Goal: Task Accomplishment & Management: Manage account settings

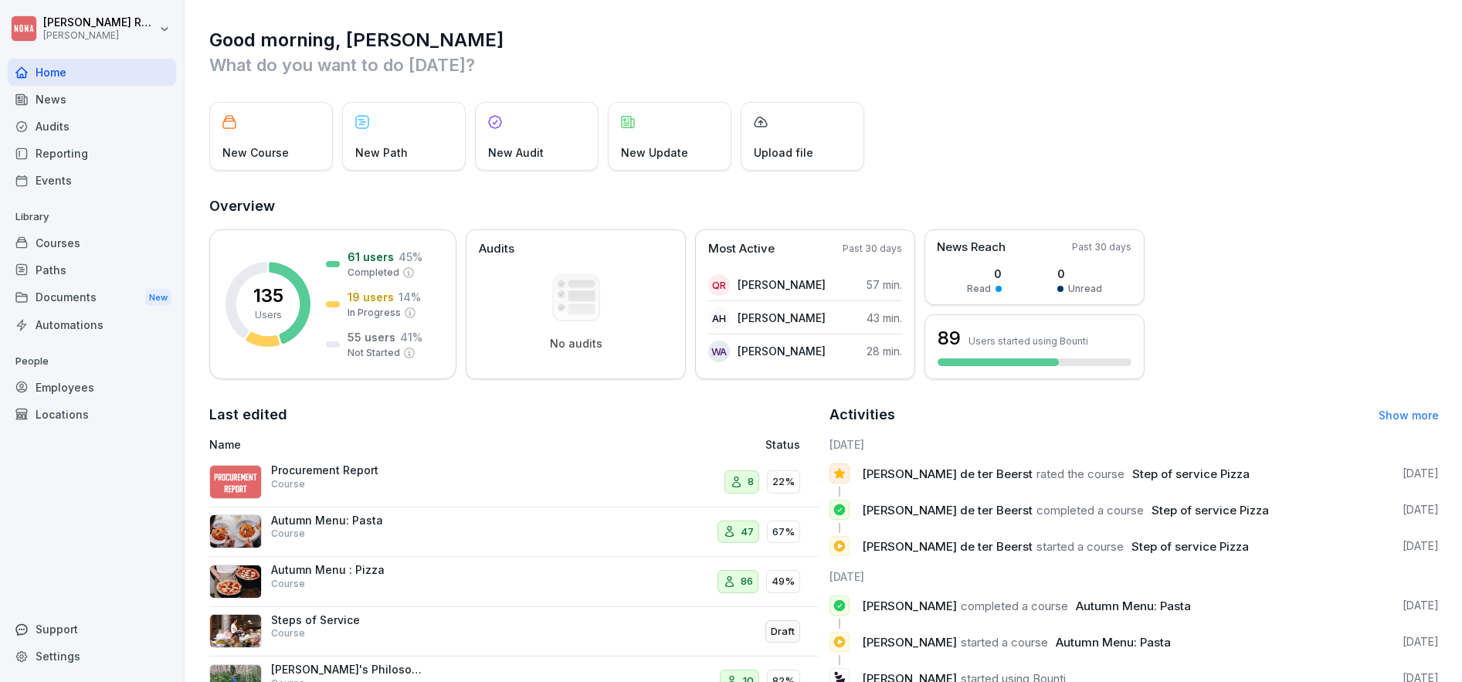
click at [86, 244] on div "Courses" at bounding box center [92, 242] width 168 height 27
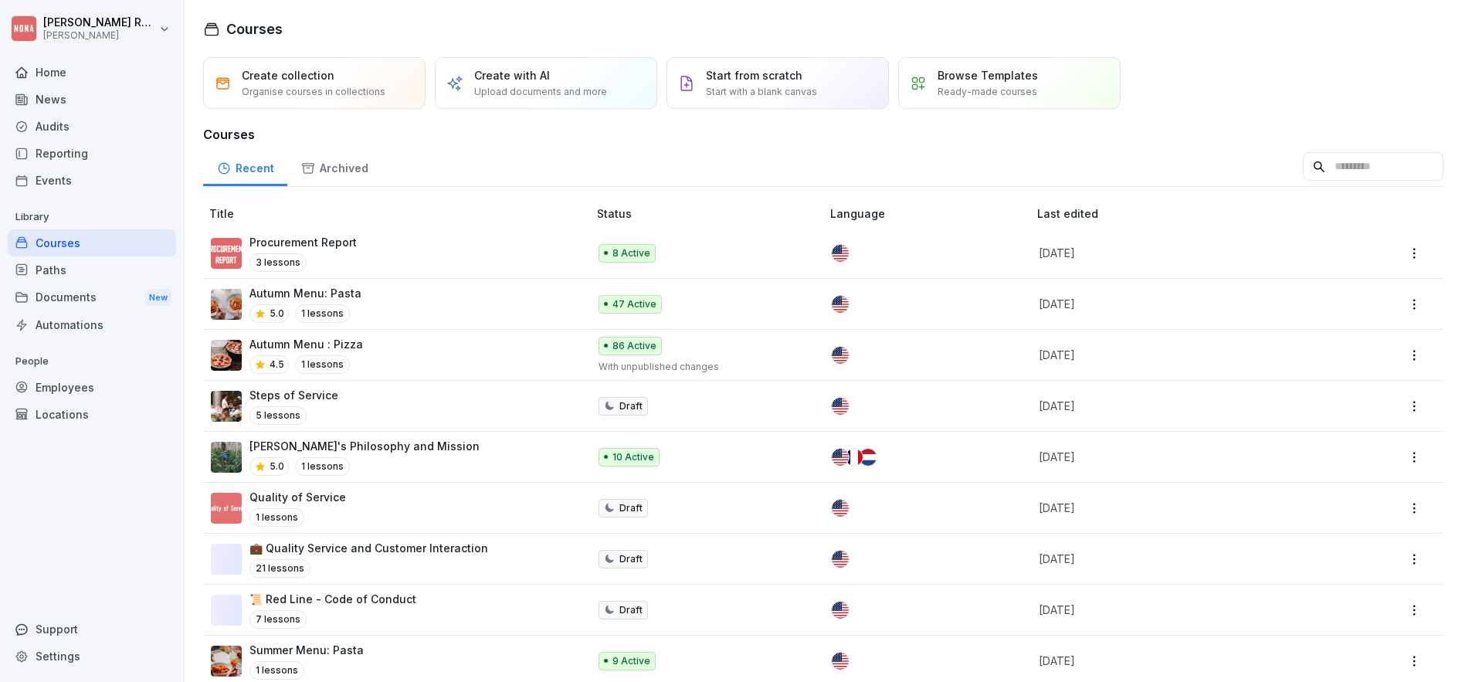
click at [1354, 172] on input at bounding box center [1373, 166] width 141 height 29
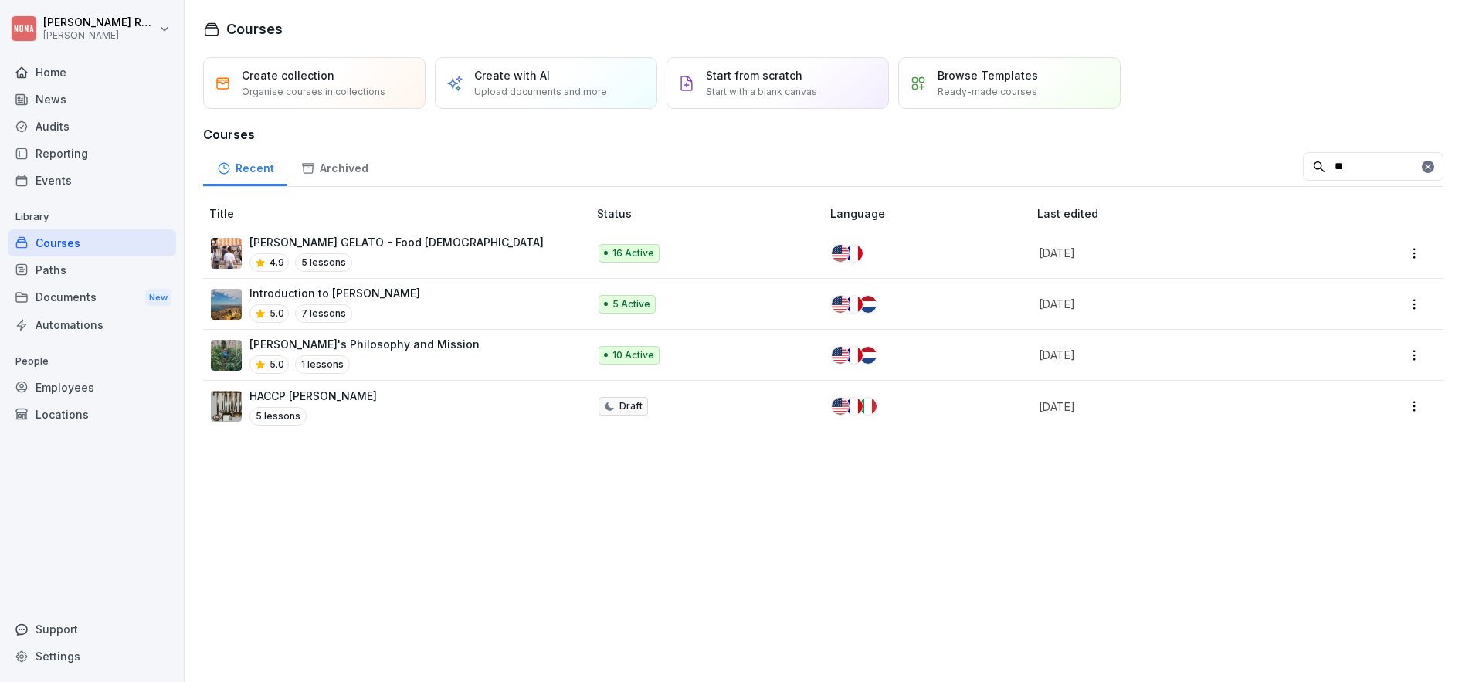
type input "**"
click at [57, 386] on div "Employees" at bounding box center [92, 387] width 168 height 27
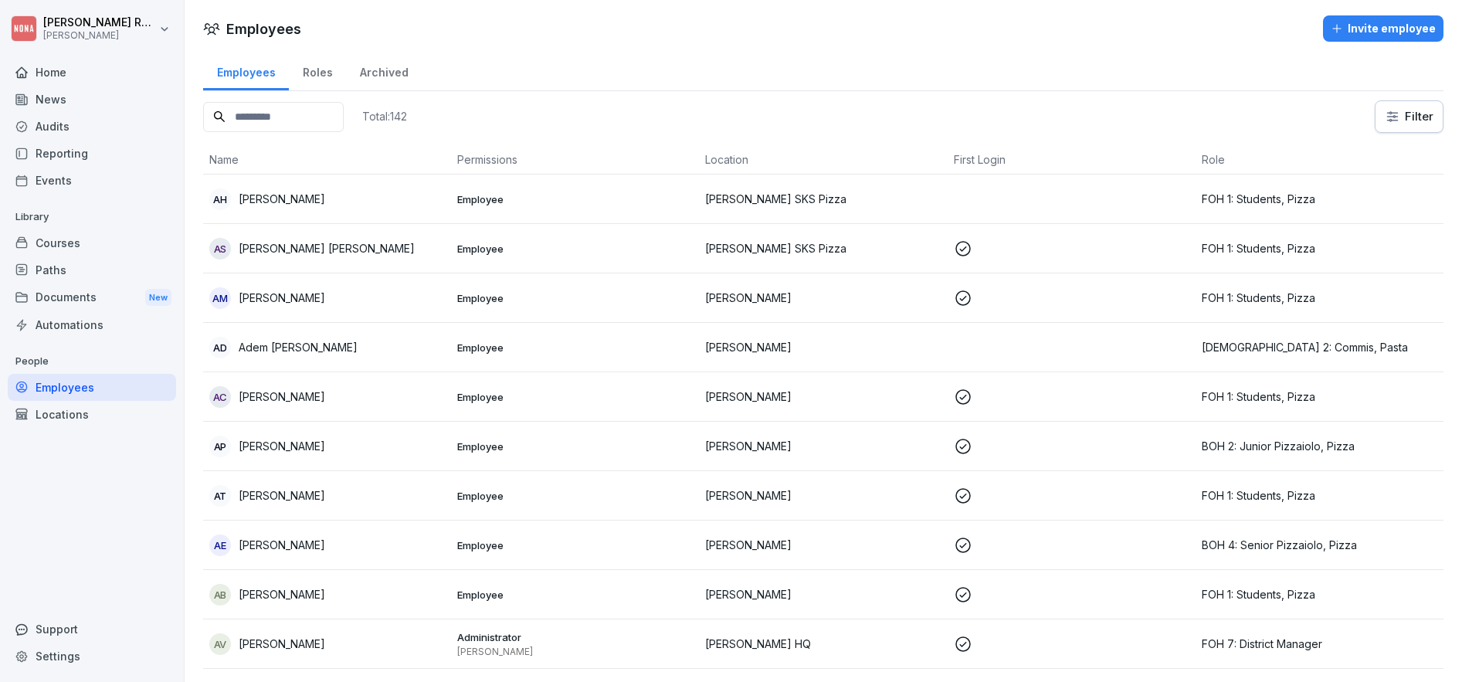
click at [232, 104] on input at bounding box center [273, 117] width 141 height 30
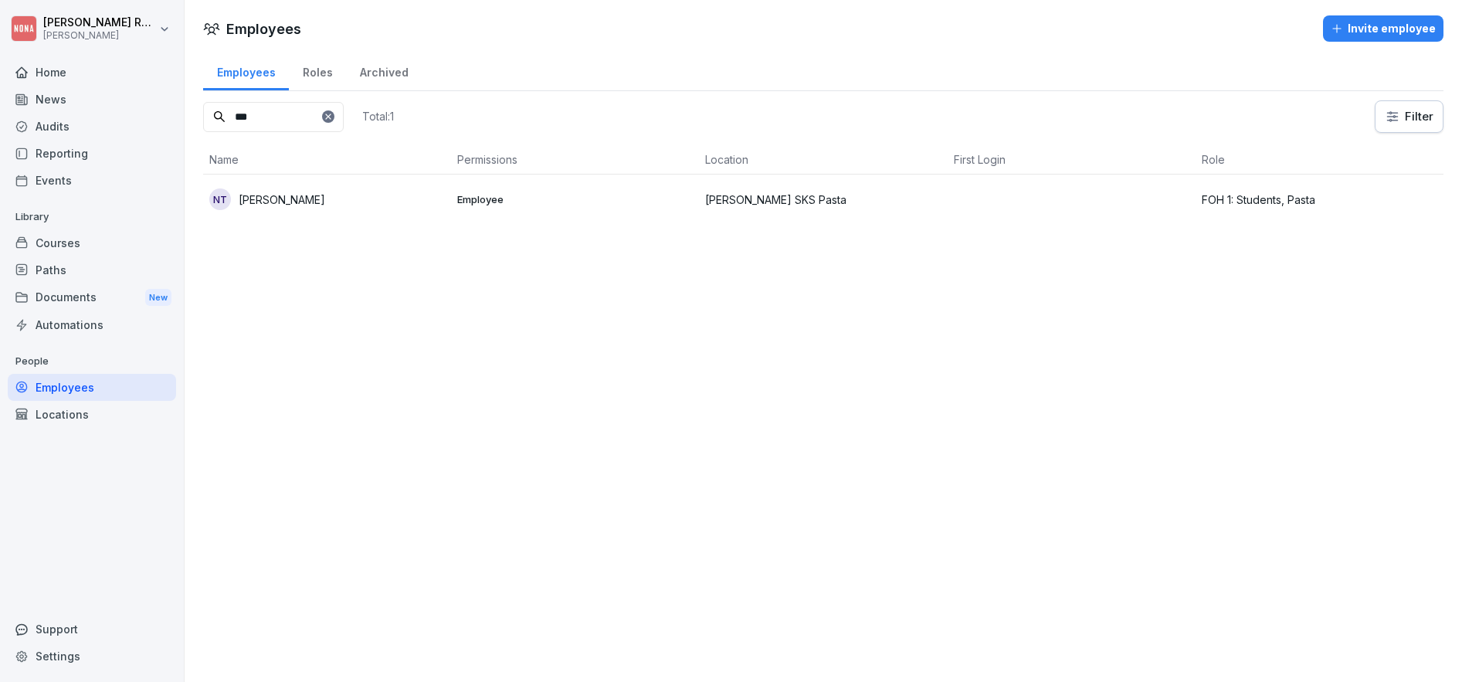
type input "***"
click at [399, 205] on div "NT Noémie Tricot" at bounding box center [327, 199] width 236 height 22
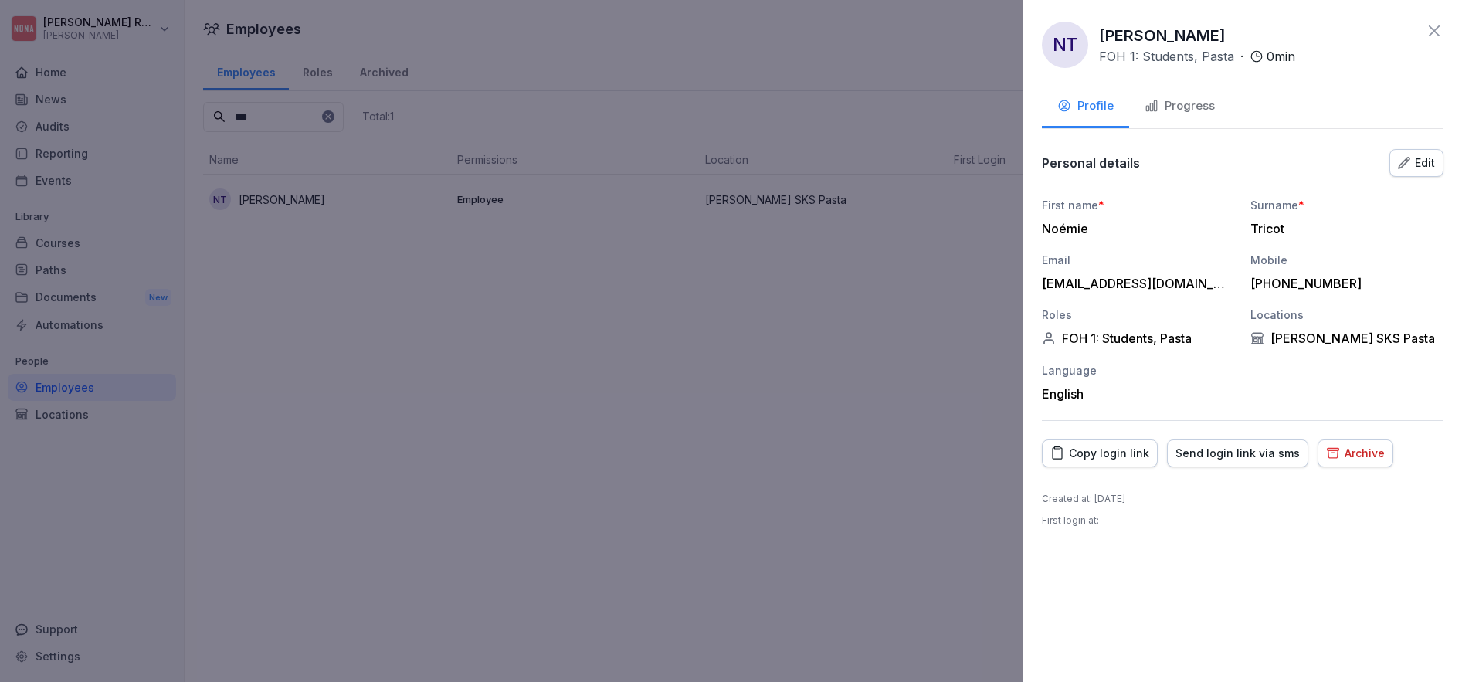
click at [904, 329] on div at bounding box center [731, 341] width 1462 height 682
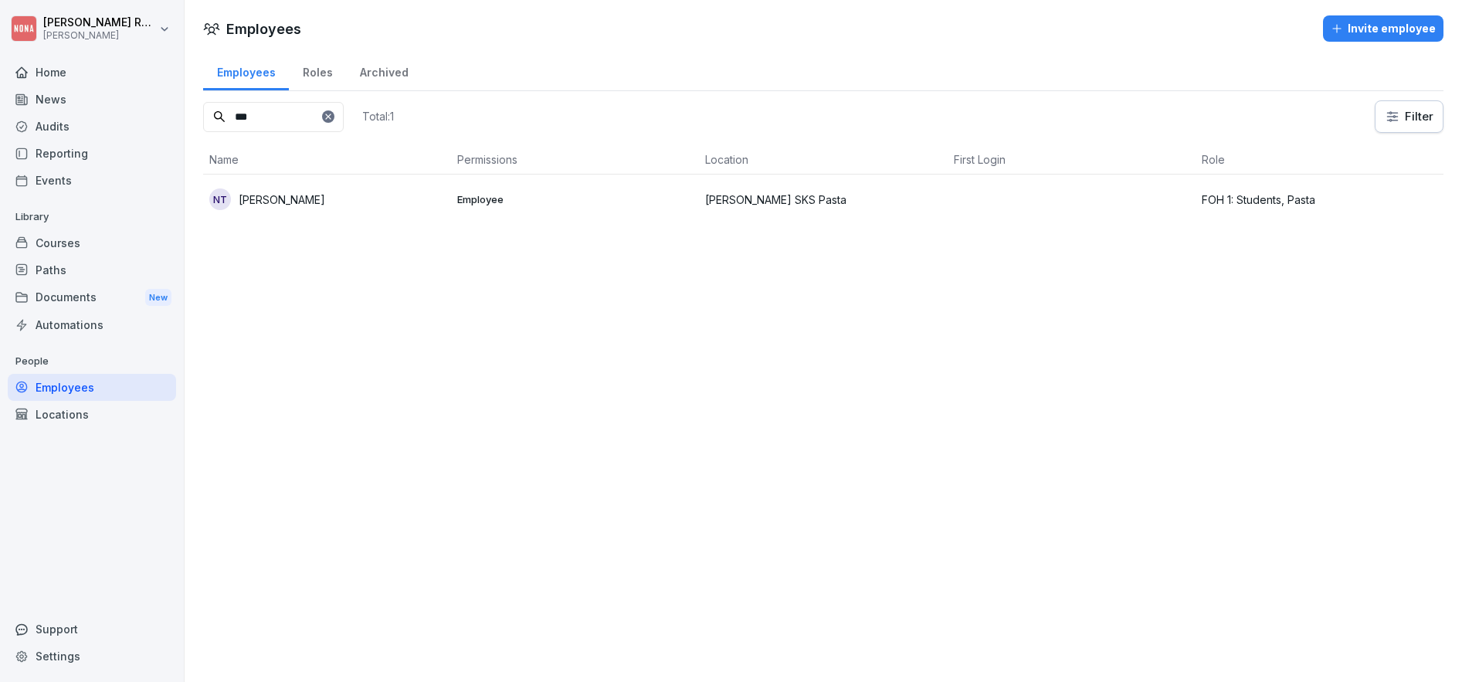
click at [69, 228] on p "Library" at bounding box center [92, 217] width 168 height 25
click at [69, 242] on div "Courses" at bounding box center [92, 242] width 168 height 27
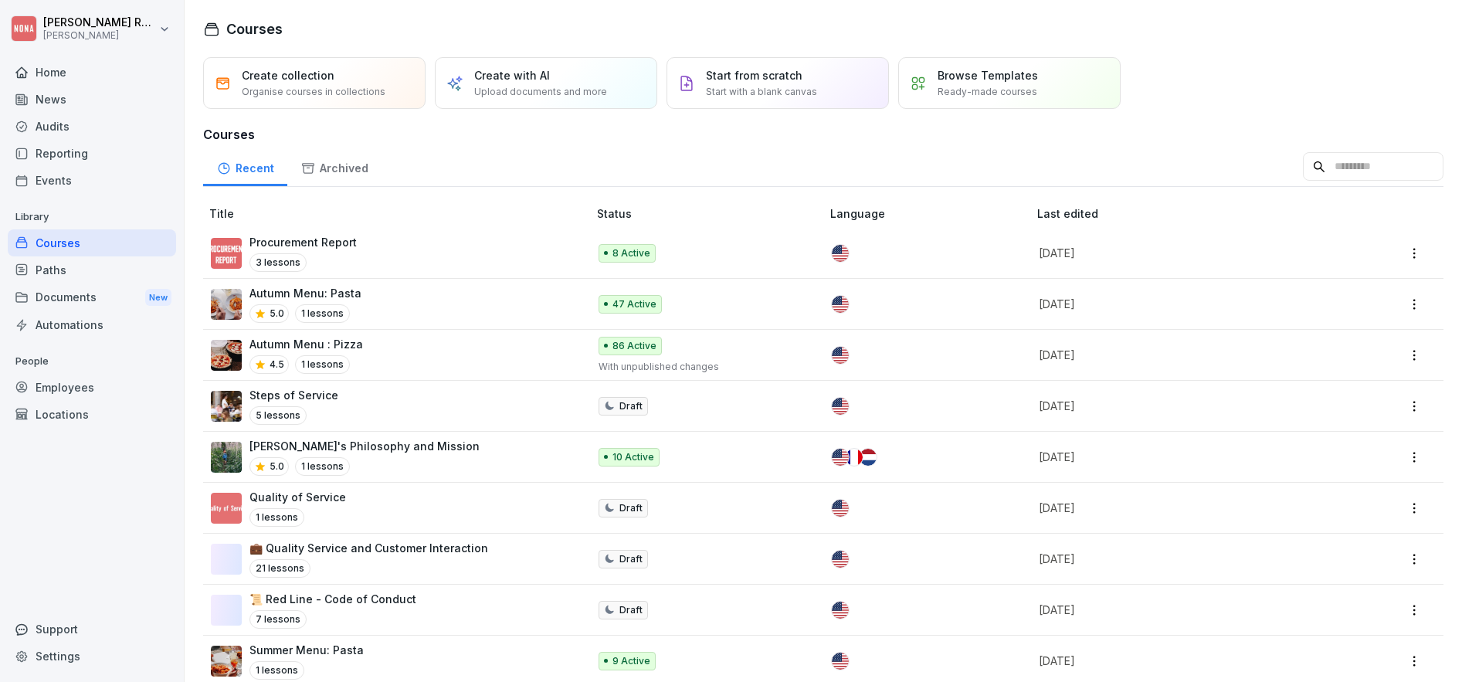
click at [346, 296] on p "Autumn Menu: Pasta" at bounding box center [305, 293] width 112 height 16
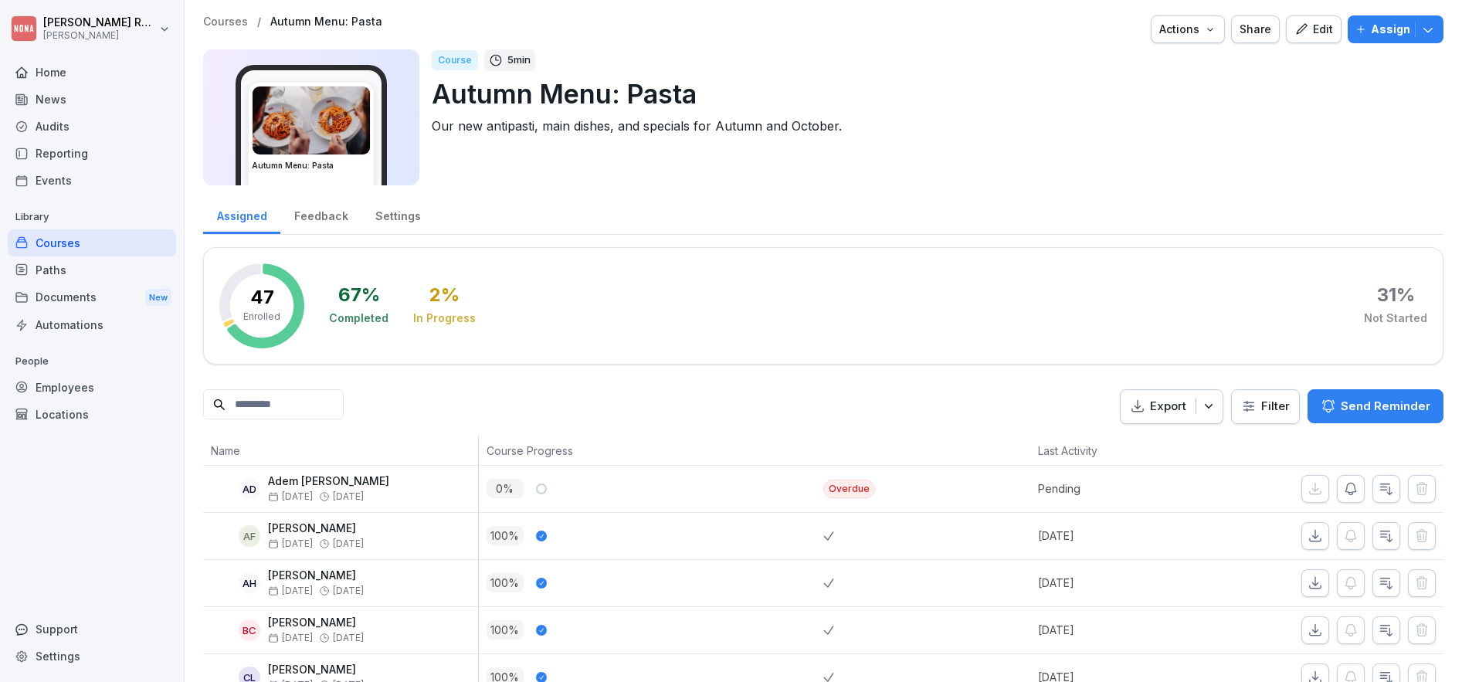
click at [290, 404] on input at bounding box center [273, 404] width 141 height 30
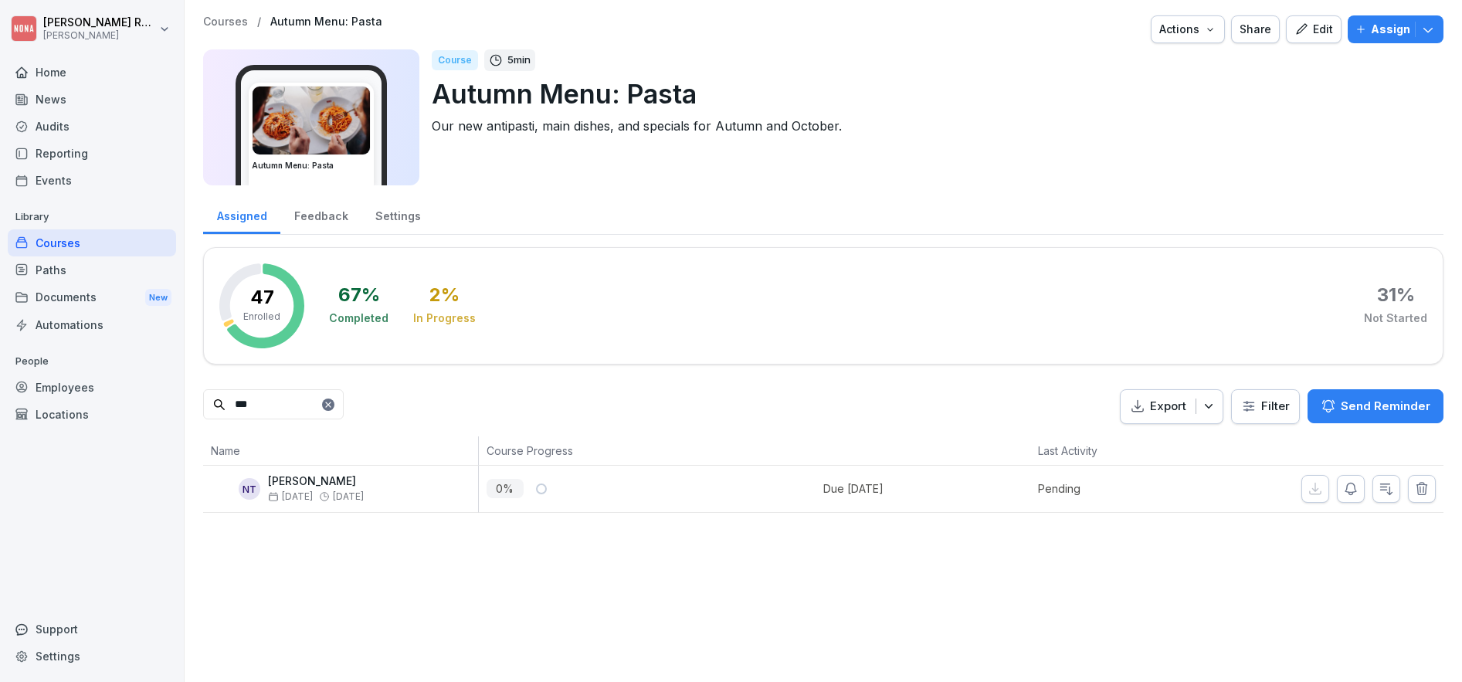
type input "***"
click at [63, 386] on div "Employees" at bounding box center [92, 387] width 168 height 27
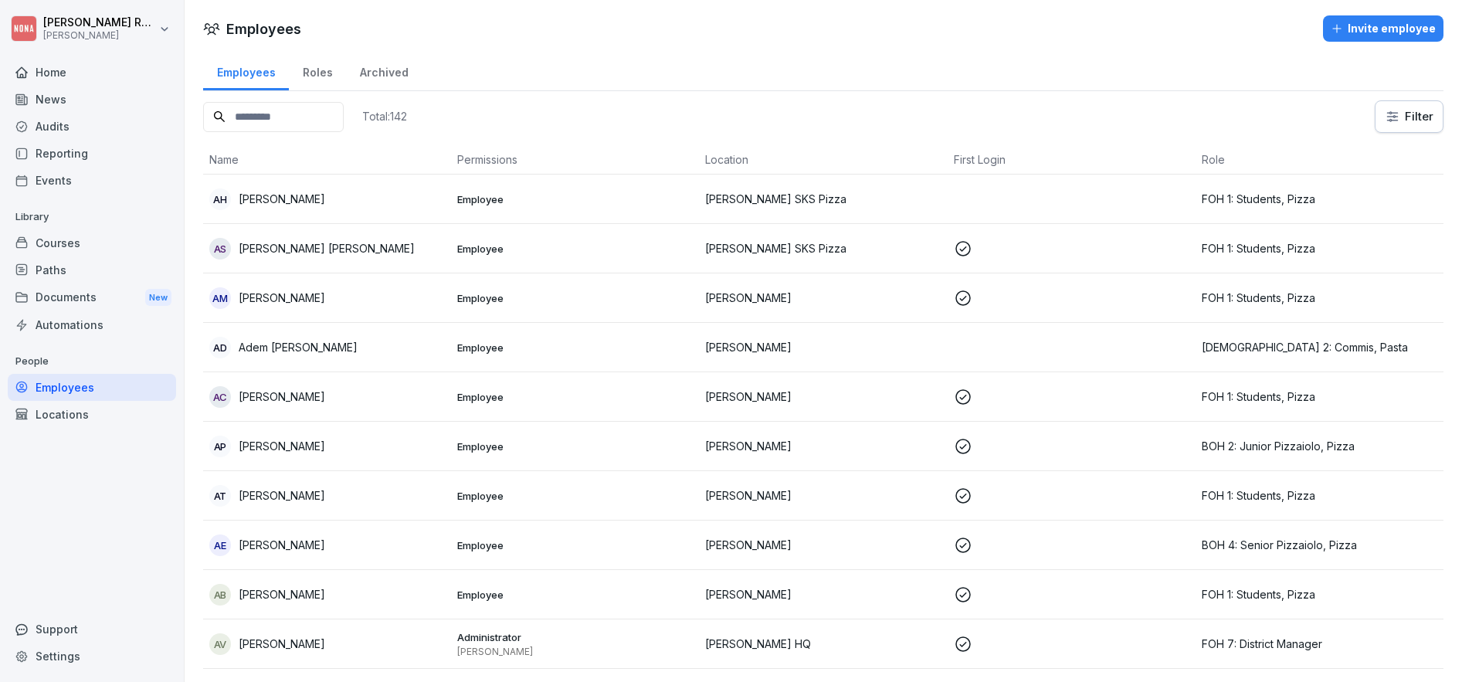
click at [309, 124] on input at bounding box center [273, 117] width 141 height 30
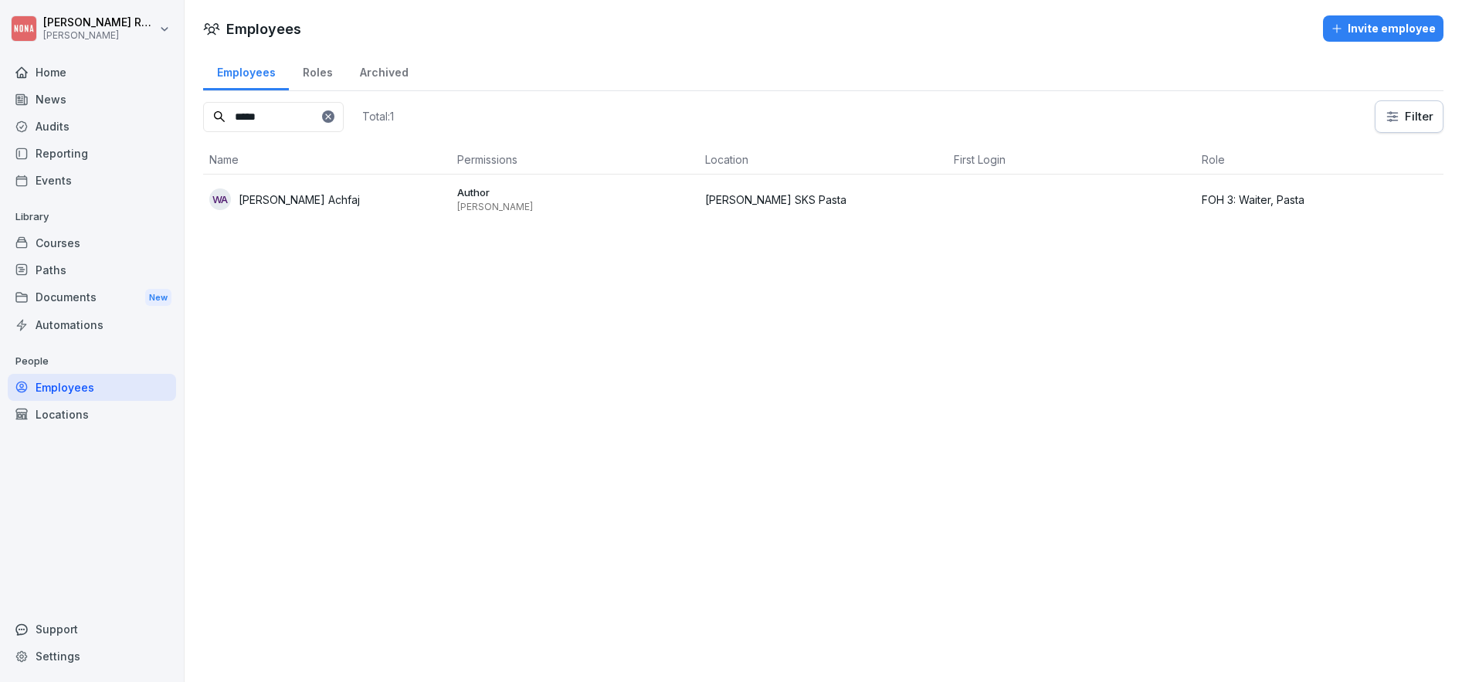
type input "*****"
click at [309, 208] on div "WA Walid Caballero Achfaj" at bounding box center [327, 199] width 236 height 22
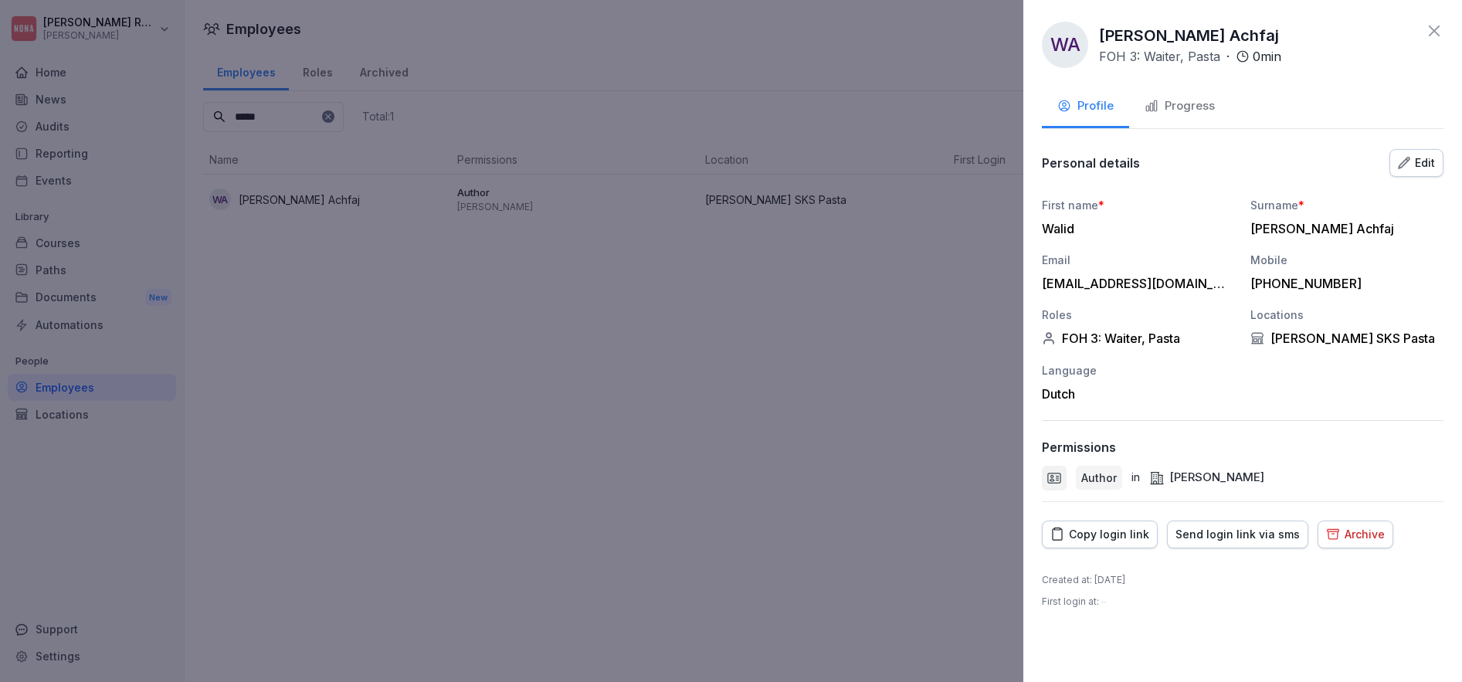
click at [1430, 168] on div "Edit" at bounding box center [1416, 162] width 37 height 17
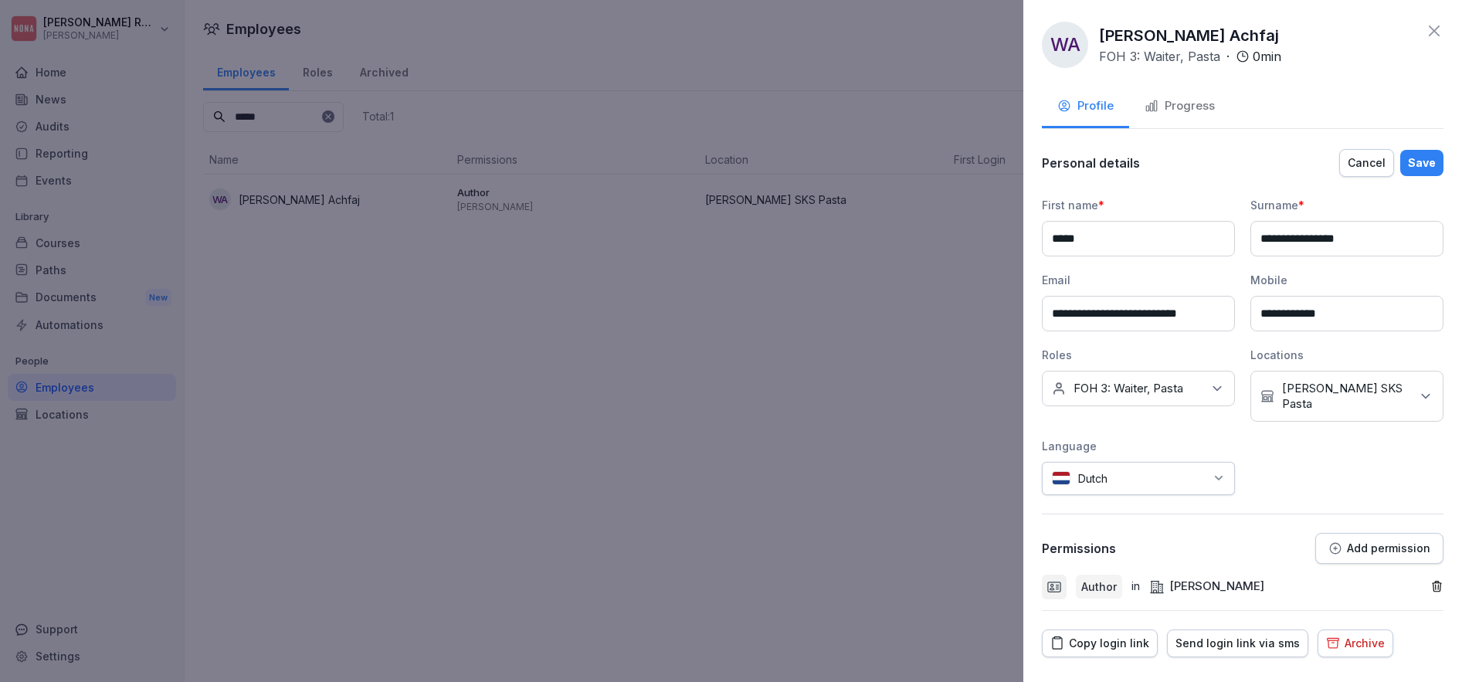
scroll to position [41, 0]
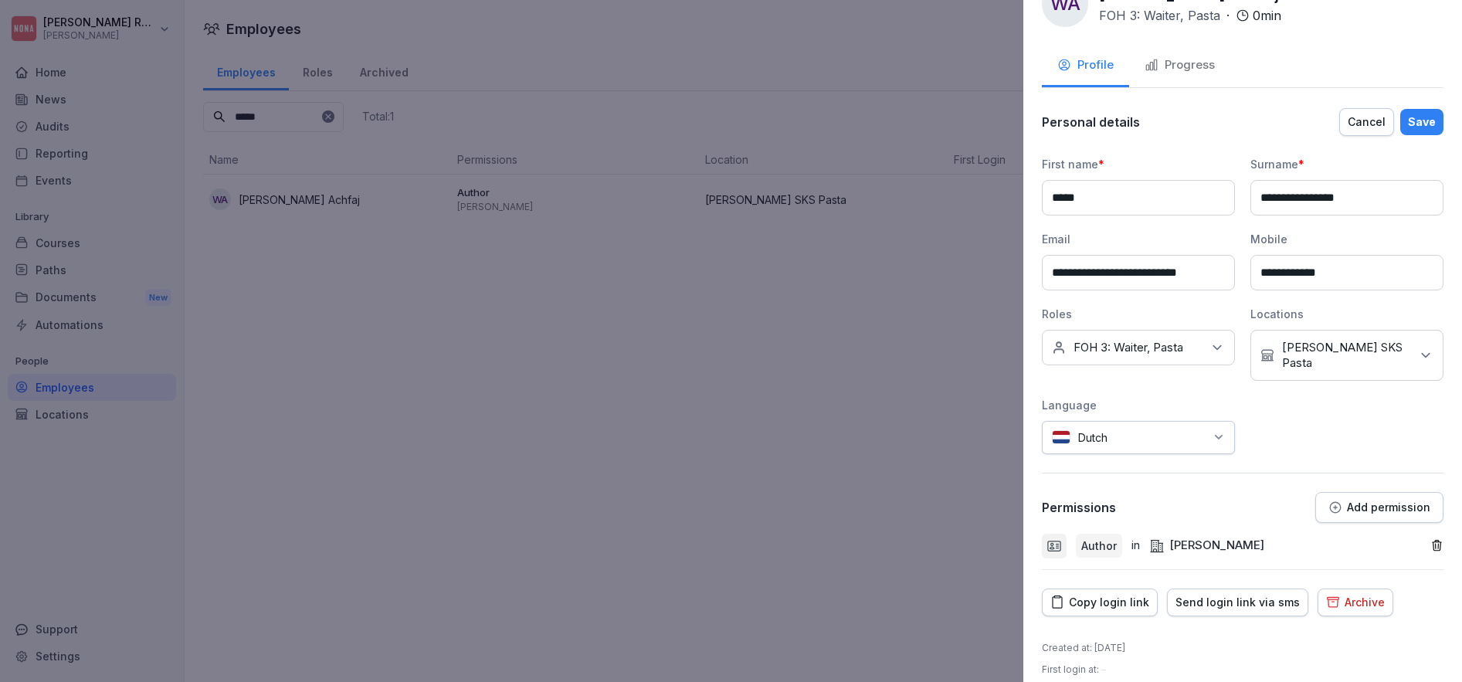
click at [1172, 349] on p "FOH 3: Waiter, Pasta" at bounding box center [1128, 347] width 110 height 15
click at [1076, 543] on label "Pizza" at bounding box center [1088, 550] width 29 height 14
click at [1092, 521] on div "Pasta" at bounding box center [1142, 535] width 192 height 29
click at [1332, 436] on div "**********" at bounding box center [1243, 305] width 402 height 298
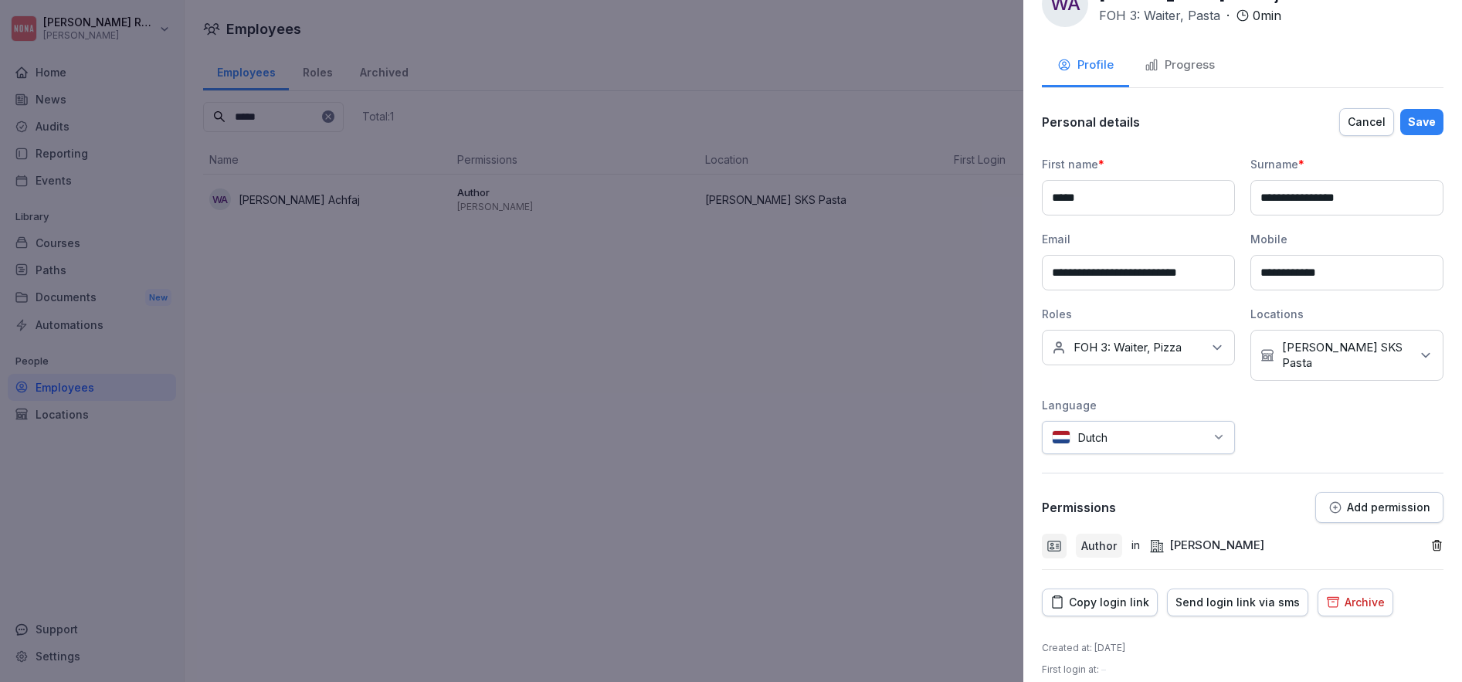
click at [1368, 348] on p "NONA SKS Pasta" at bounding box center [1346, 355] width 128 height 31
click at [1341, 499] on label "NONA SKS Pizza" at bounding box center [1353, 506] width 152 height 14
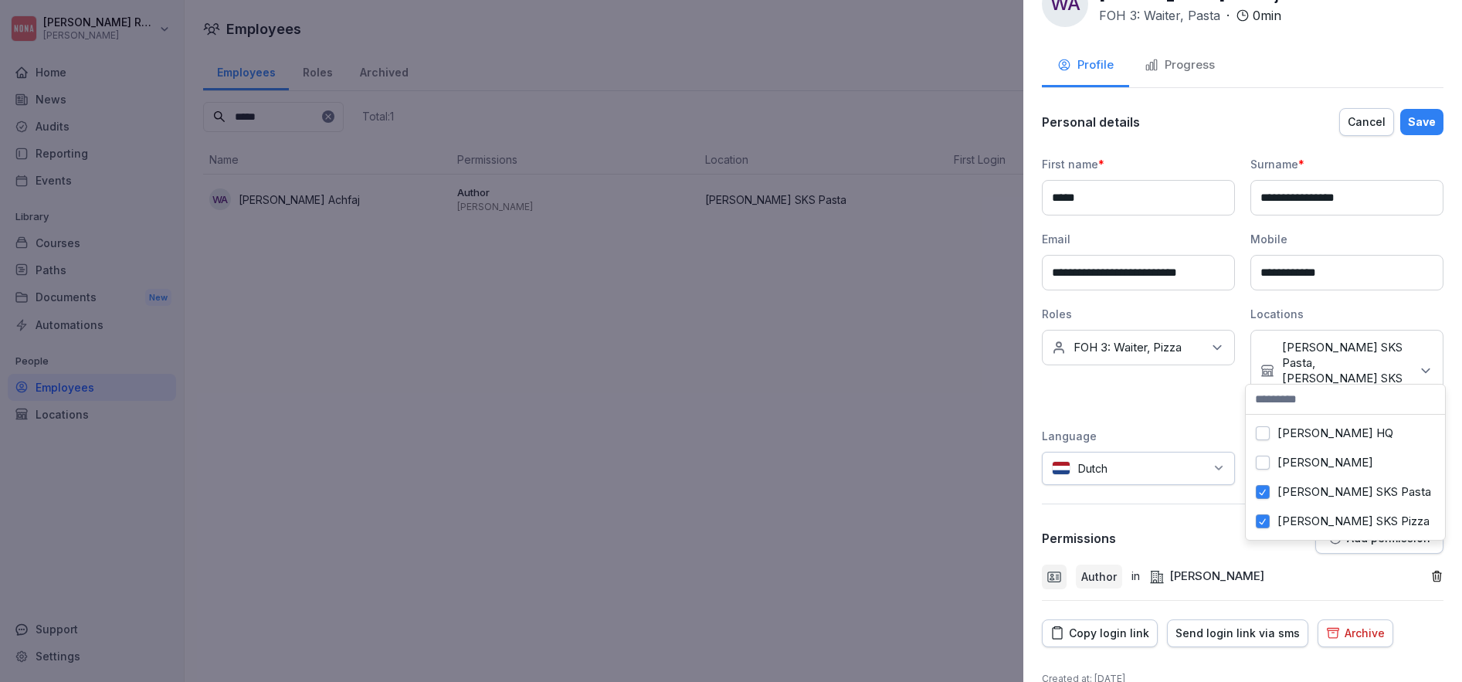
click at [1348, 485] on label "NONA SKS Pasta" at bounding box center [1354, 492] width 154 height 14
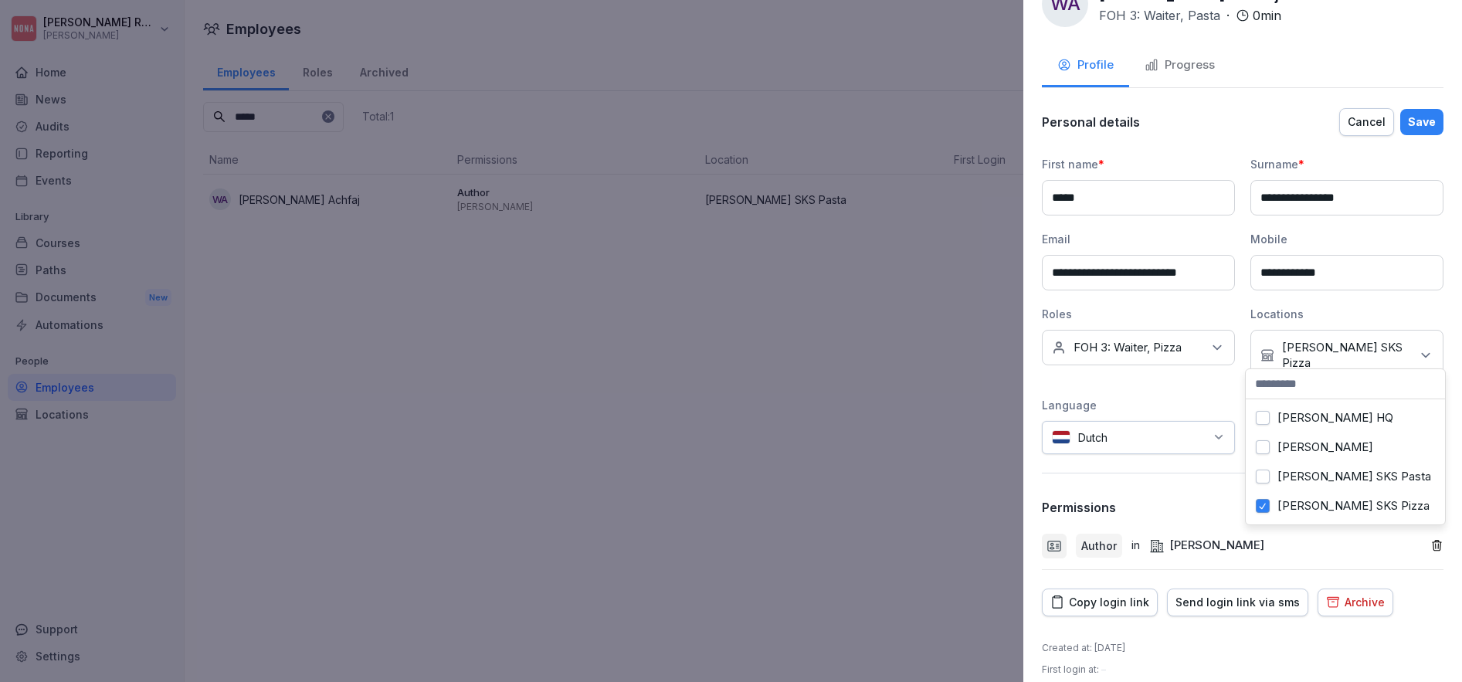
click at [1413, 298] on div "**********" at bounding box center [1243, 305] width 402 height 298
click at [1422, 119] on div "Save" at bounding box center [1422, 122] width 28 height 17
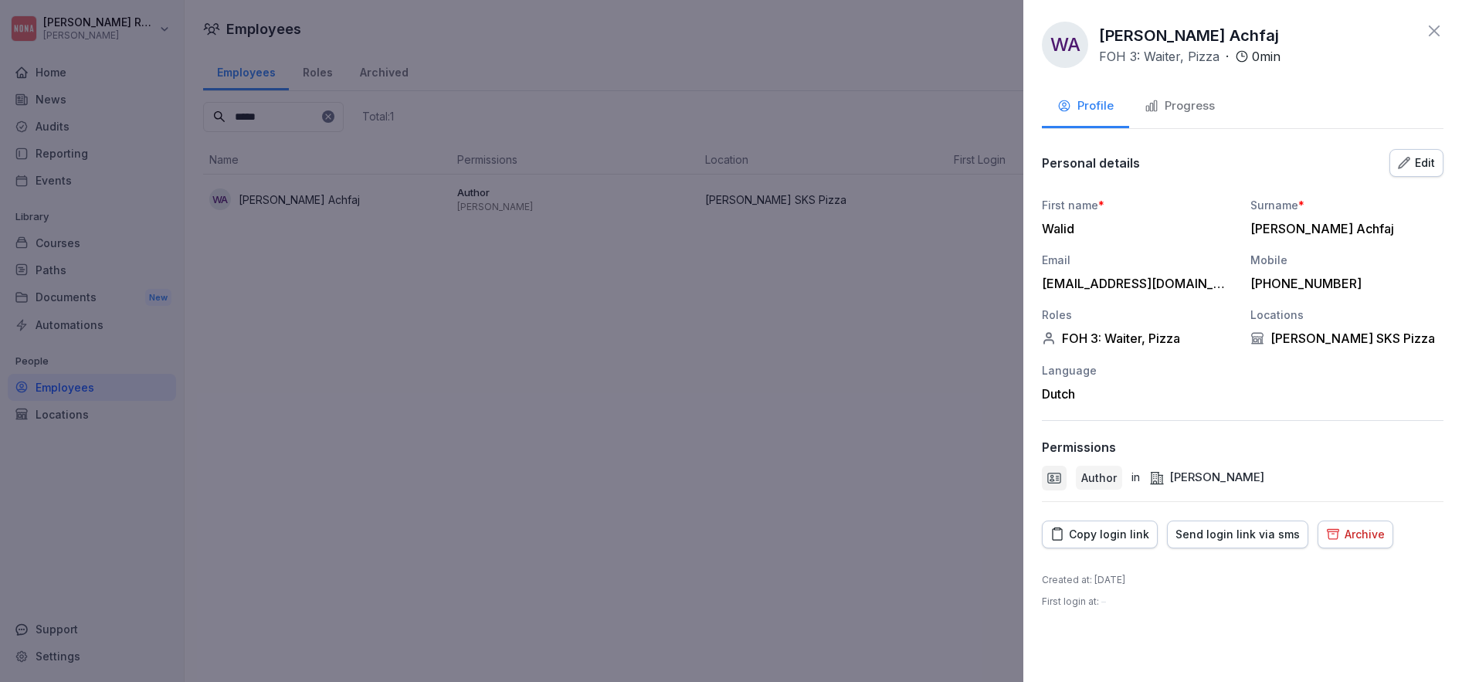
scroll to position [0, 0]
click at [1434, 24] on icon at bounding box center [1434, 31] width 19 height 19
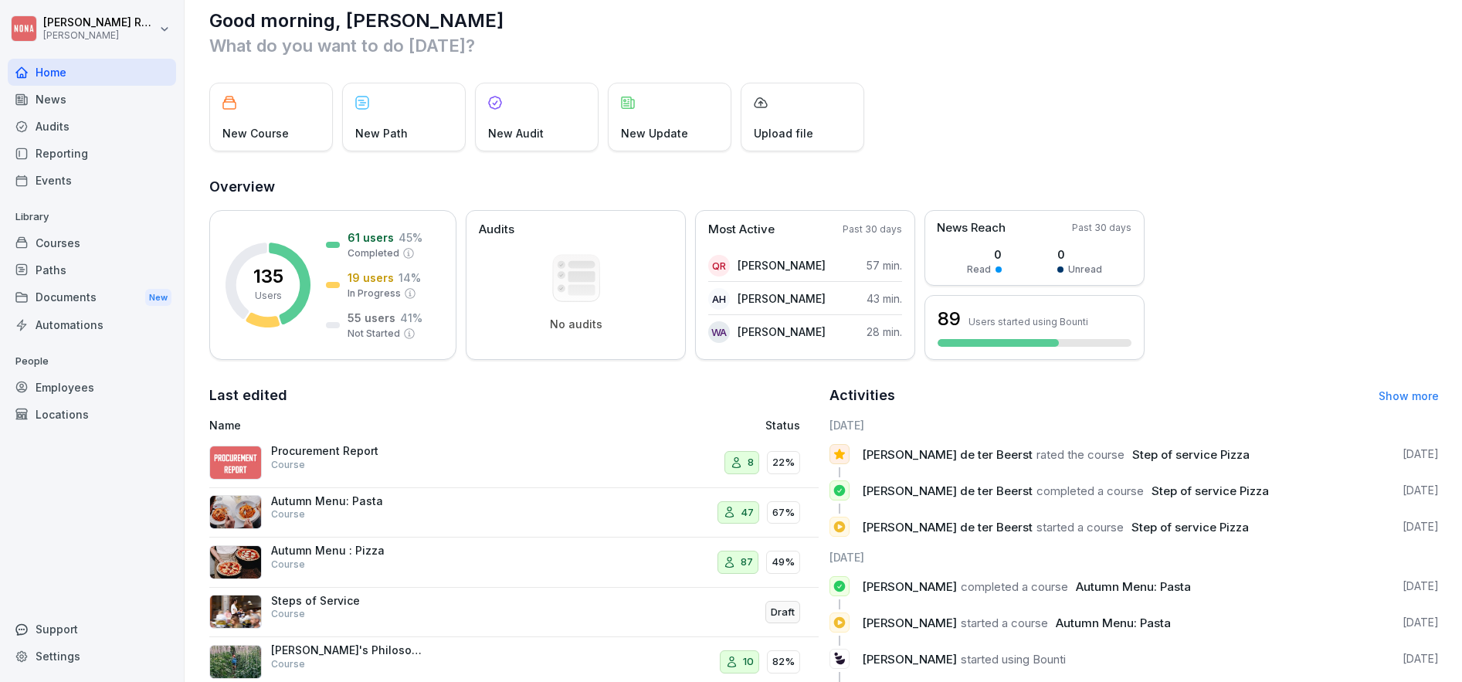
click at [98, 391] on div "Employees" at bounding box center [92, 387] width 168 height 27
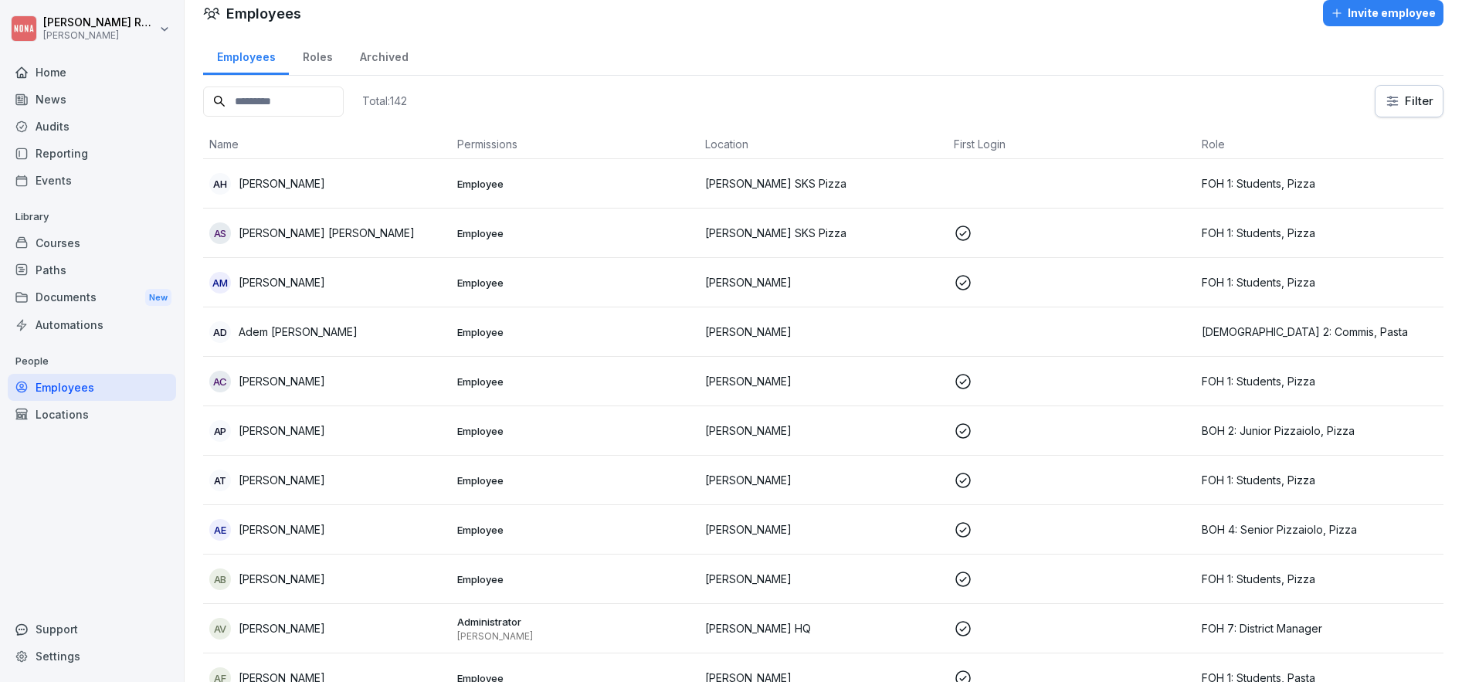
click at [333, 98] on input at bounding box center [273, 101] width 141 height 30
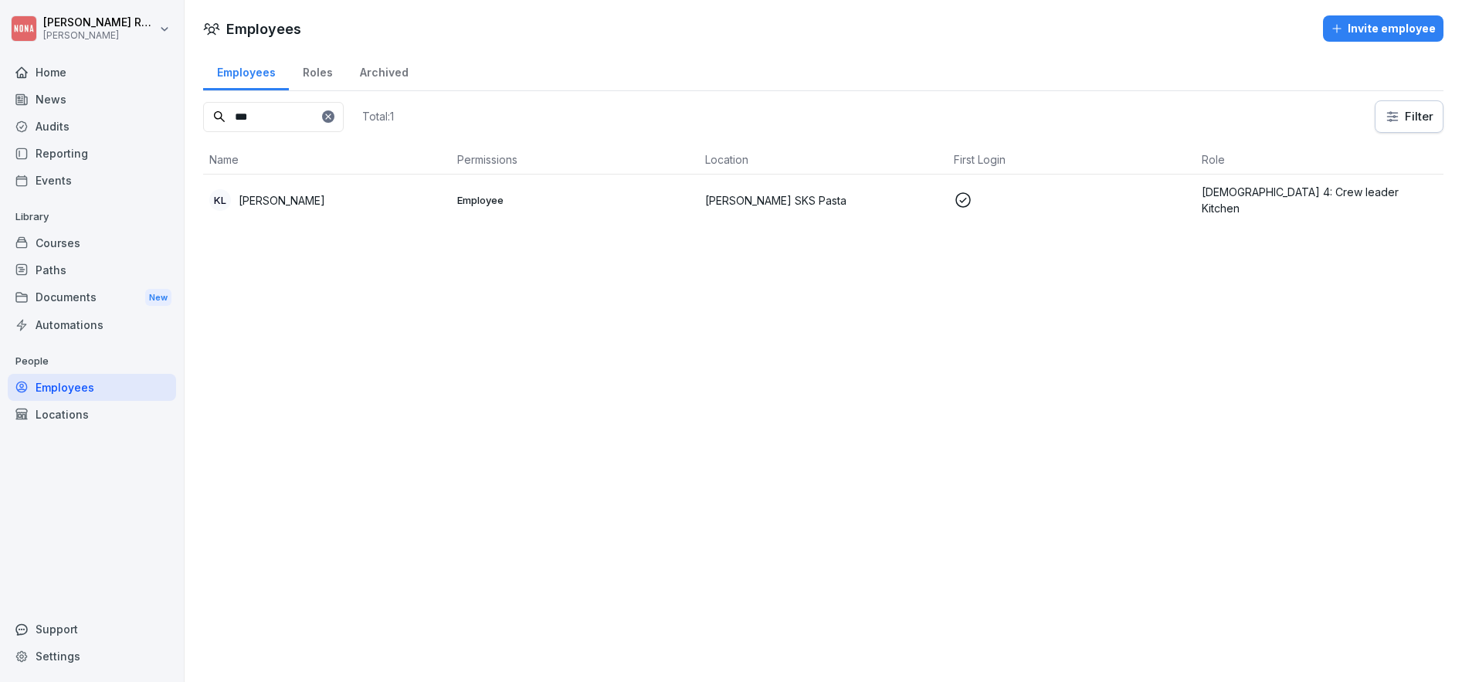
type input "***"
click at [344, 195] on div "KL [PERSON_NAME]" at bounding box center [327, 200] width 236 height 22
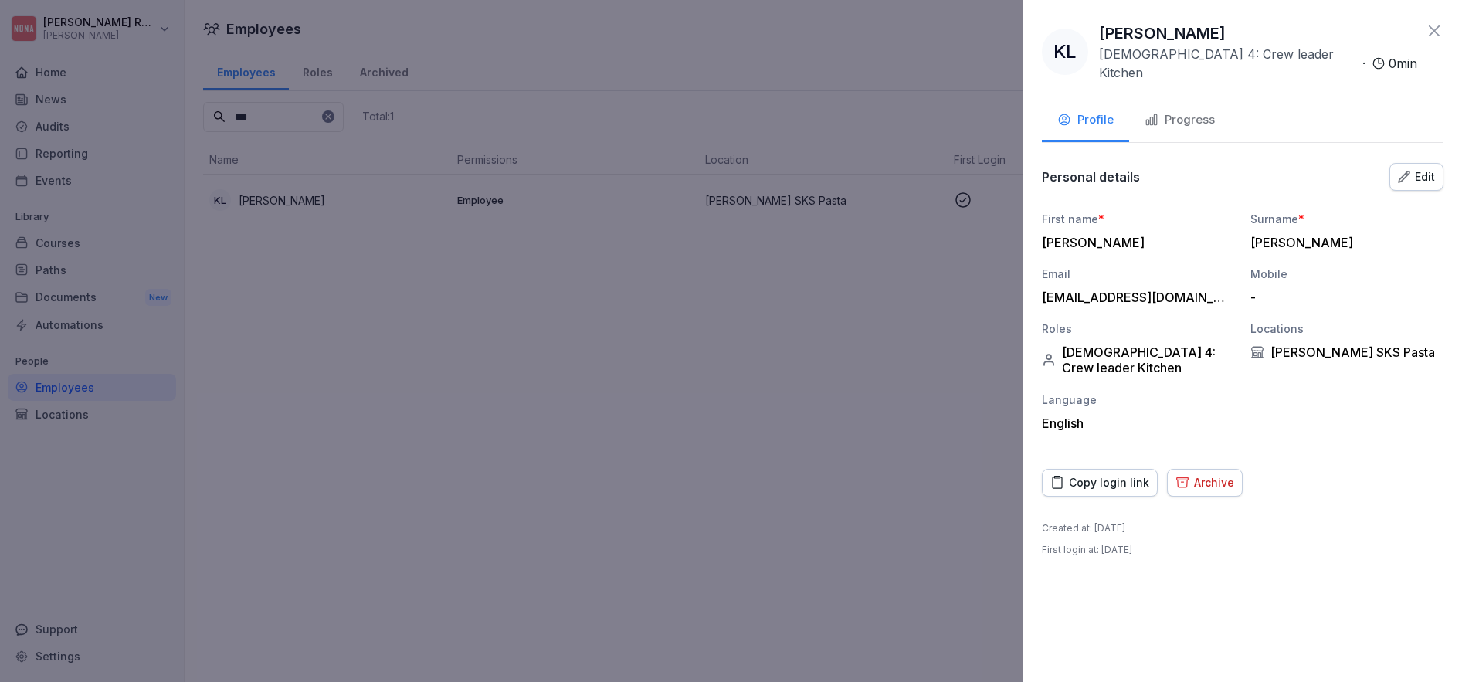
click at [1430, 171] on button "Edit" at bounding box center [1416, 177] width 54 height 28
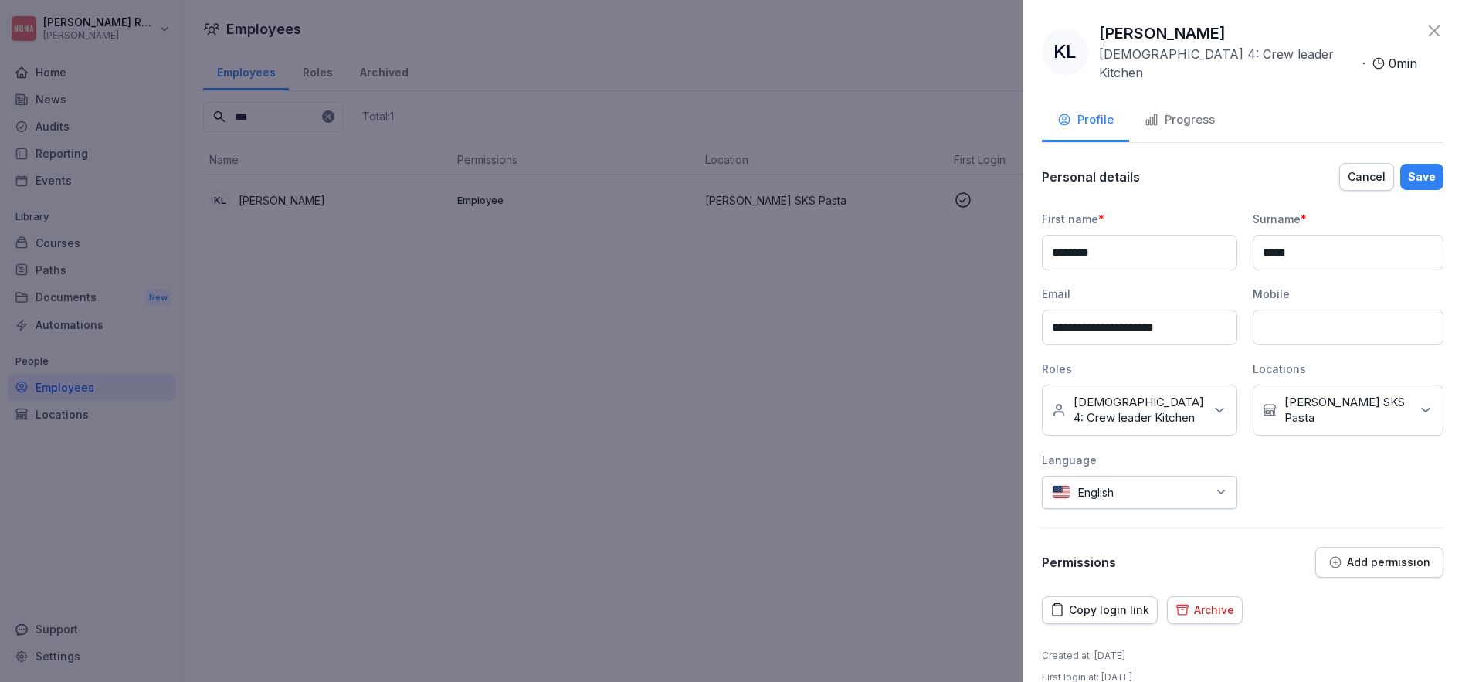
click at [1165, 412] on div "No roles BOH 4: Crew leader Kitchen" at bounding box center [1139, 410] width 195 height 51
click at [1105, 562] on div "Pasta" at bounding box center [1142, 576] width 192 height 29
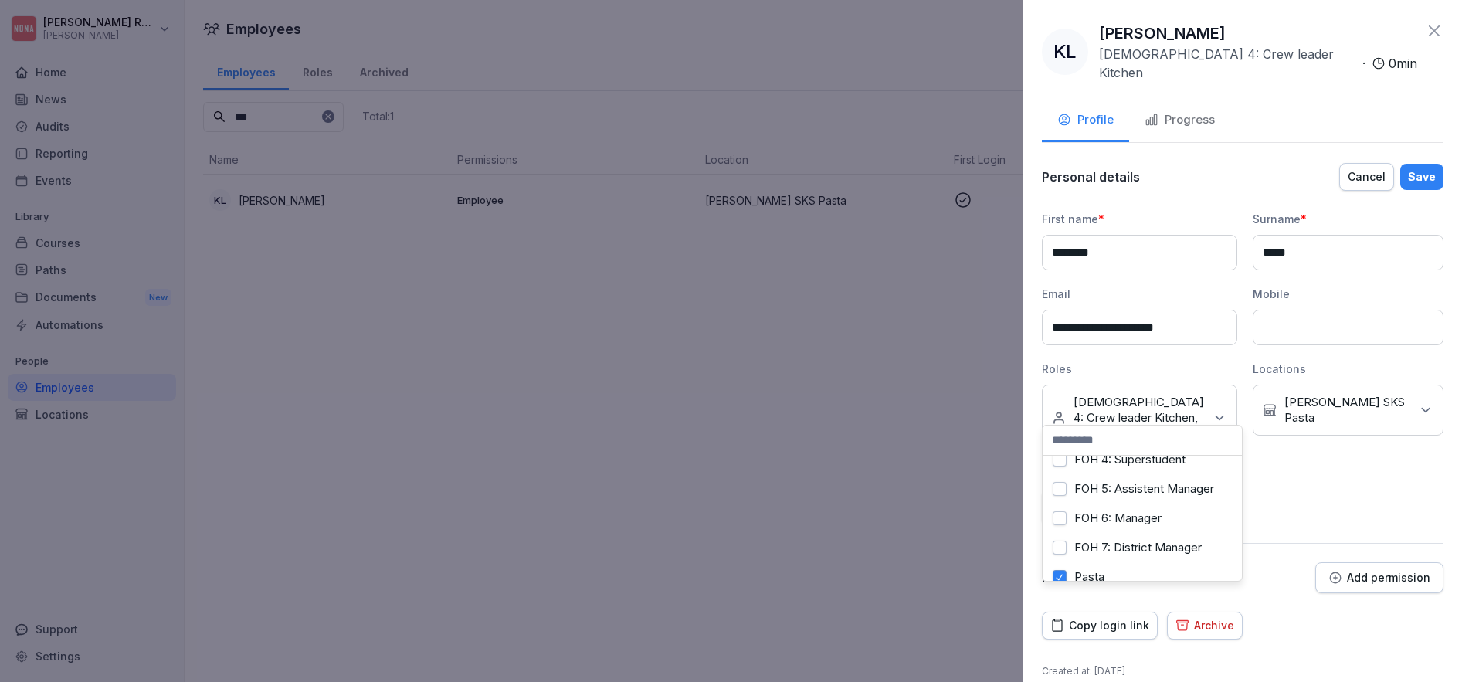
click at [1378, 481] on div "**********" at bounding box center [1243, 368] width 402 height 314
click at [1425, 164] on button "Save" at bounding box center [1421, 177] width 43 height 26
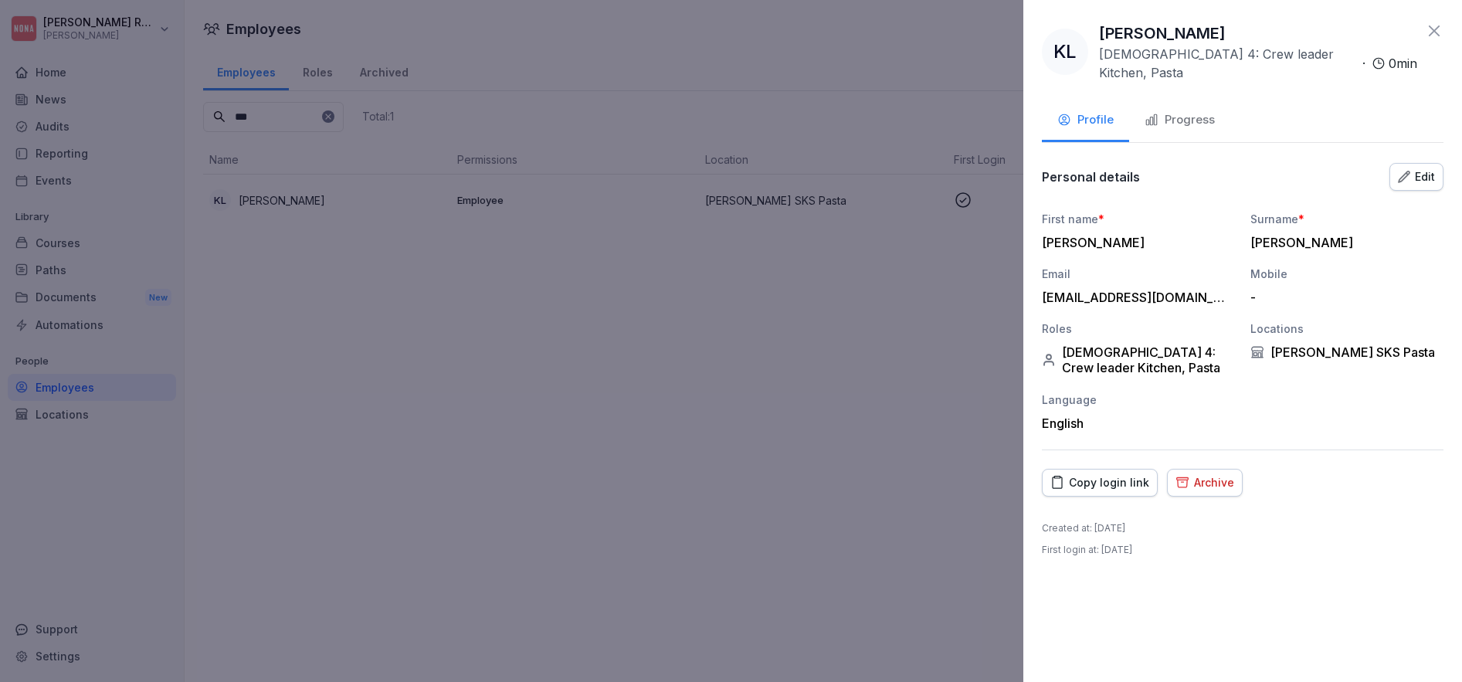
click at [1428, 19] on div "KL Kimberly Landi BOH 4: Crew leader Kitchen, Pasta · 0 min Profile Progress Pe…" at bounding box center [1242, 341] width 439 height 682
click at [1432, 28] on icon at bounding box center [1434, 30] width 11 height 11
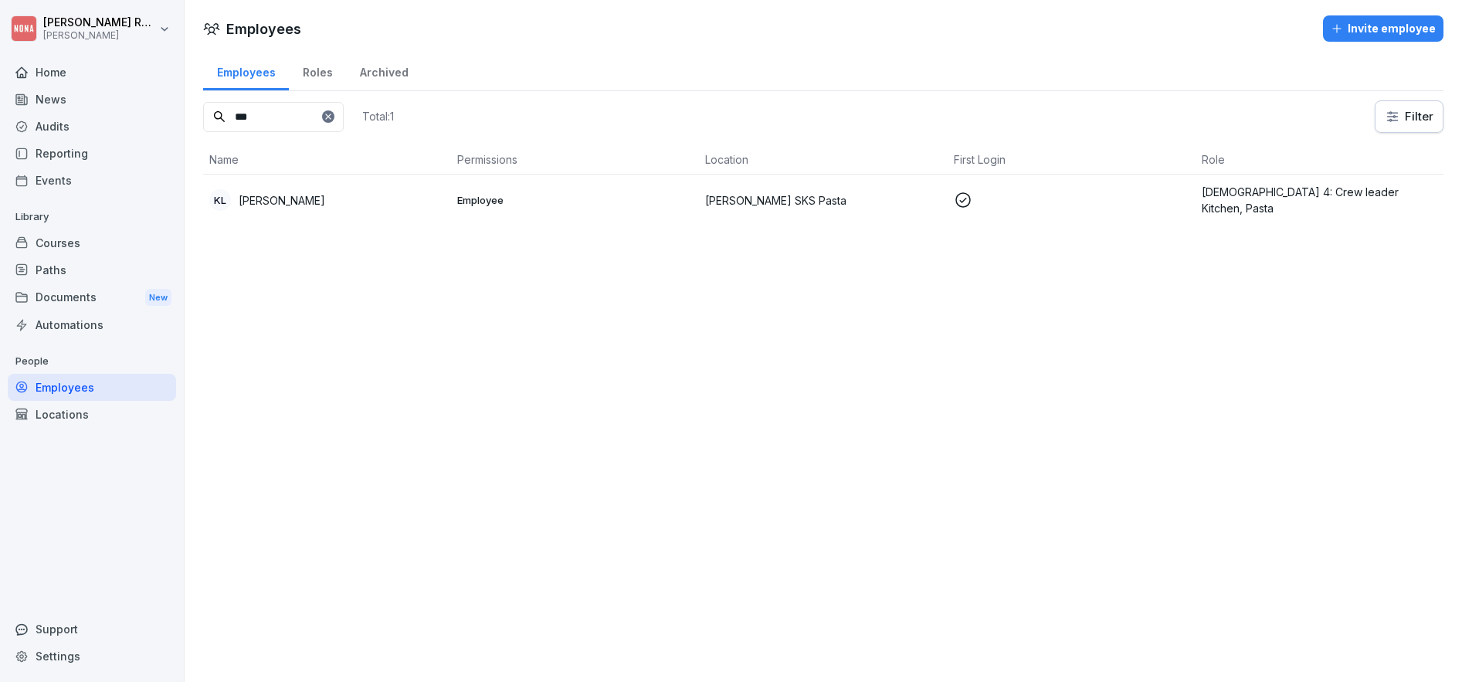
click at [83, 254] on div "Courses" at bounding box center [92, 242] width 168 height 27
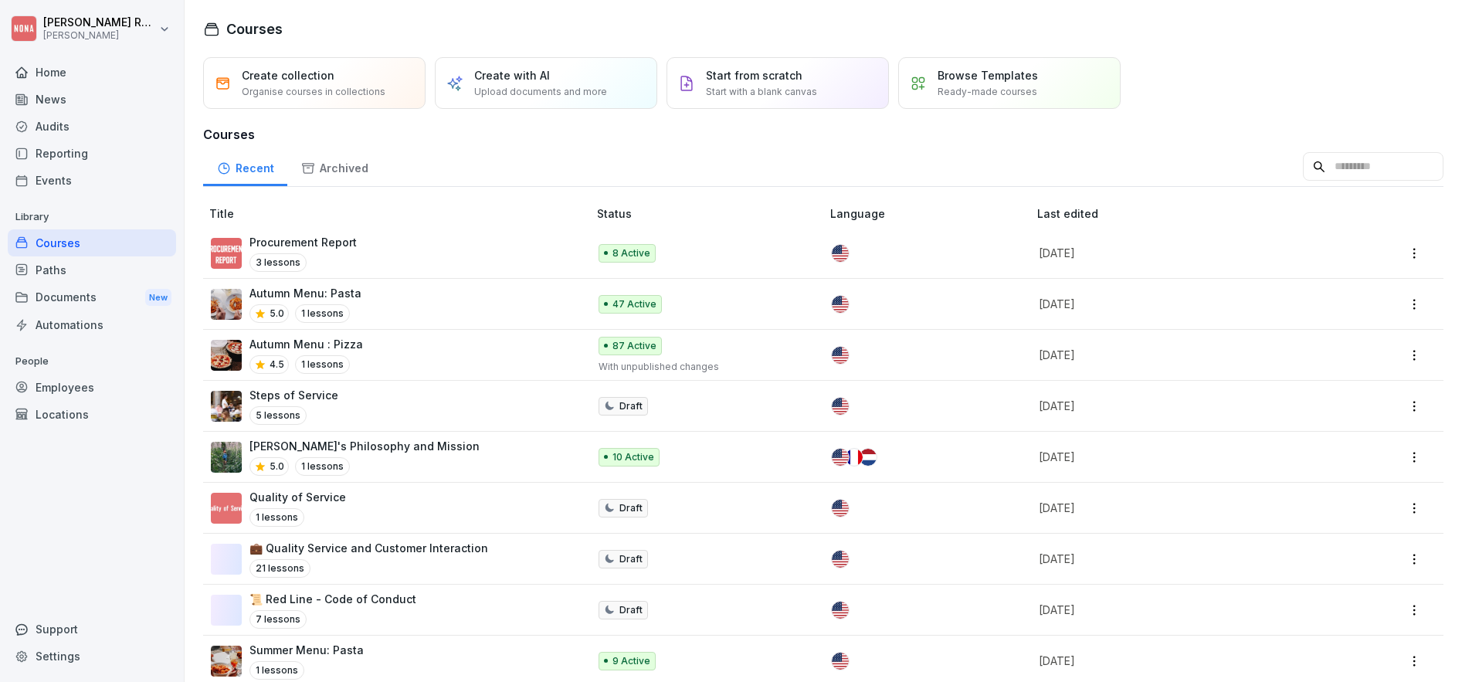
click at [327, 295] on p "Autumn Menu: Pasta" at bounding box center [305, 293] width 112 height 16
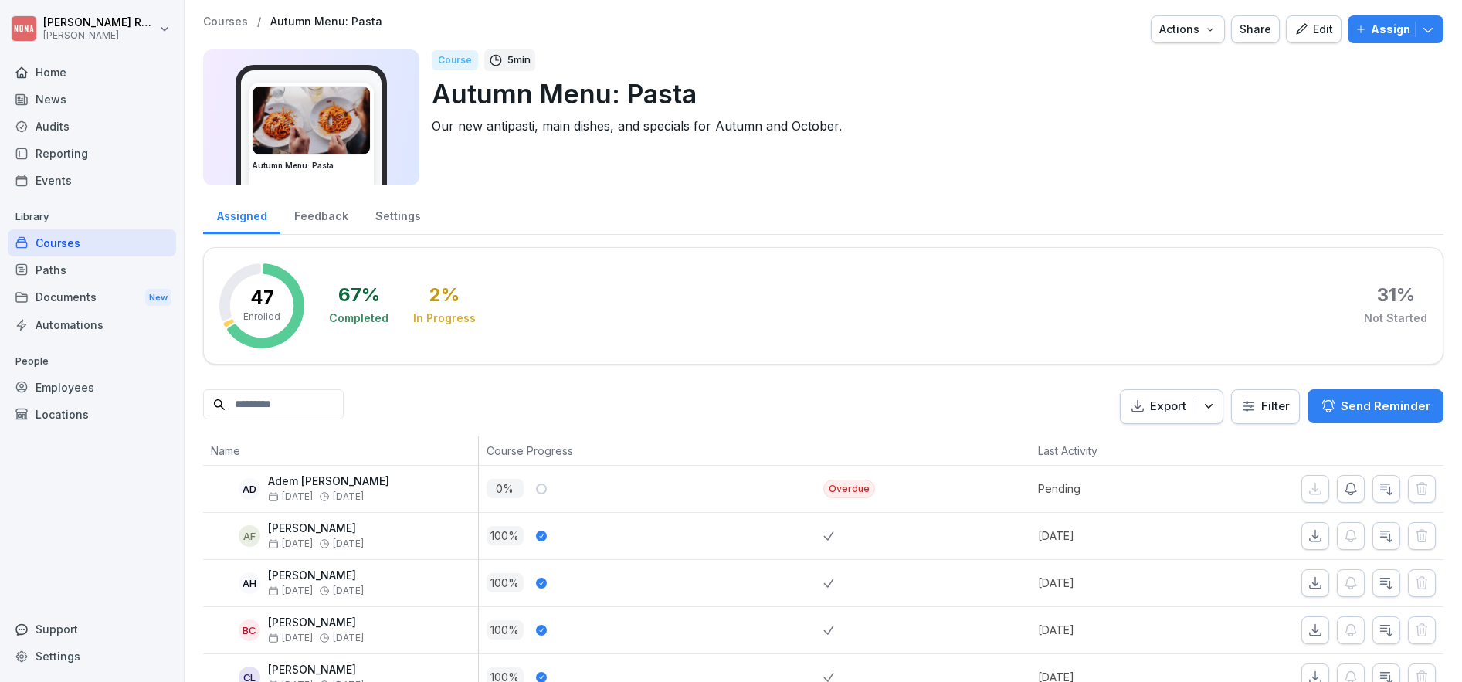
click at [305, 398] on input at bounding box center [273, 404] width 141 height 30
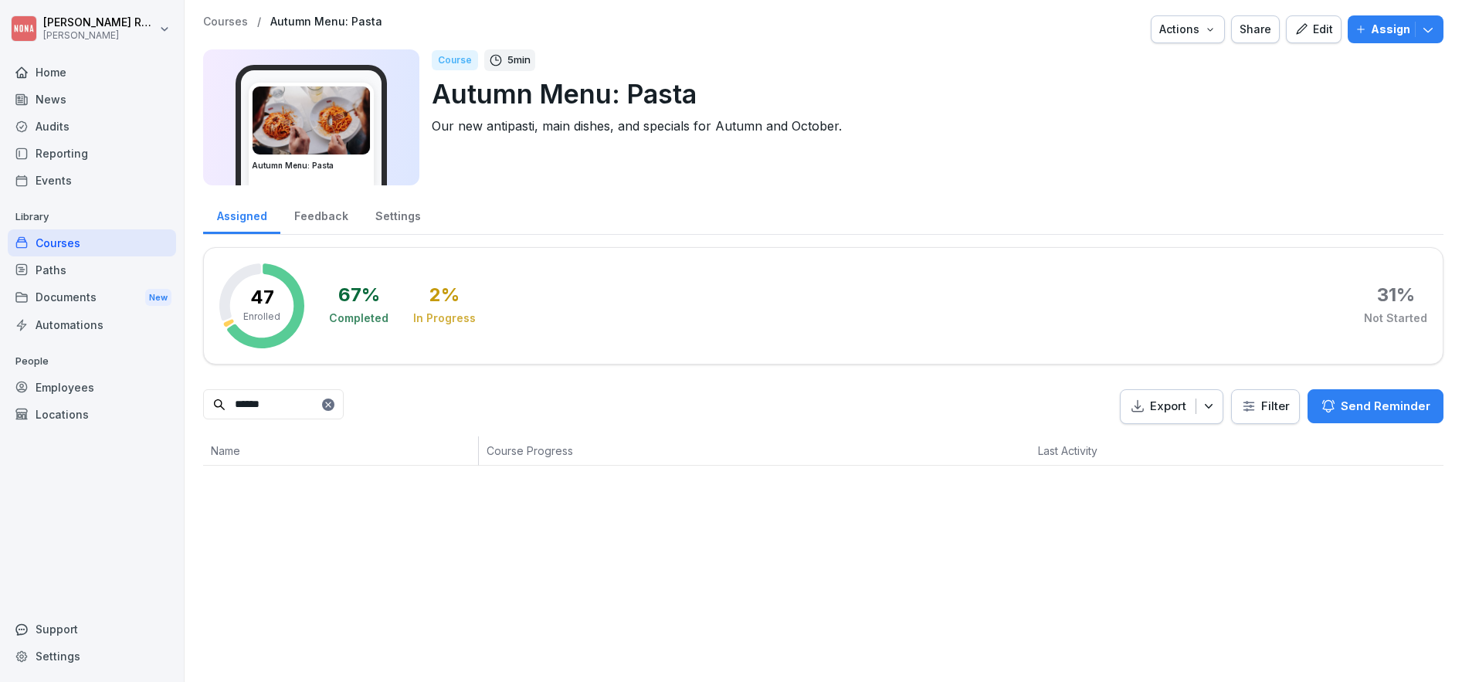
type input "******"
click at [333, 404] on icon at bounding box center [328, 404] width 9 height 9
click at [334, 404] on div at bounding box center [328, 404] width 12 height 12
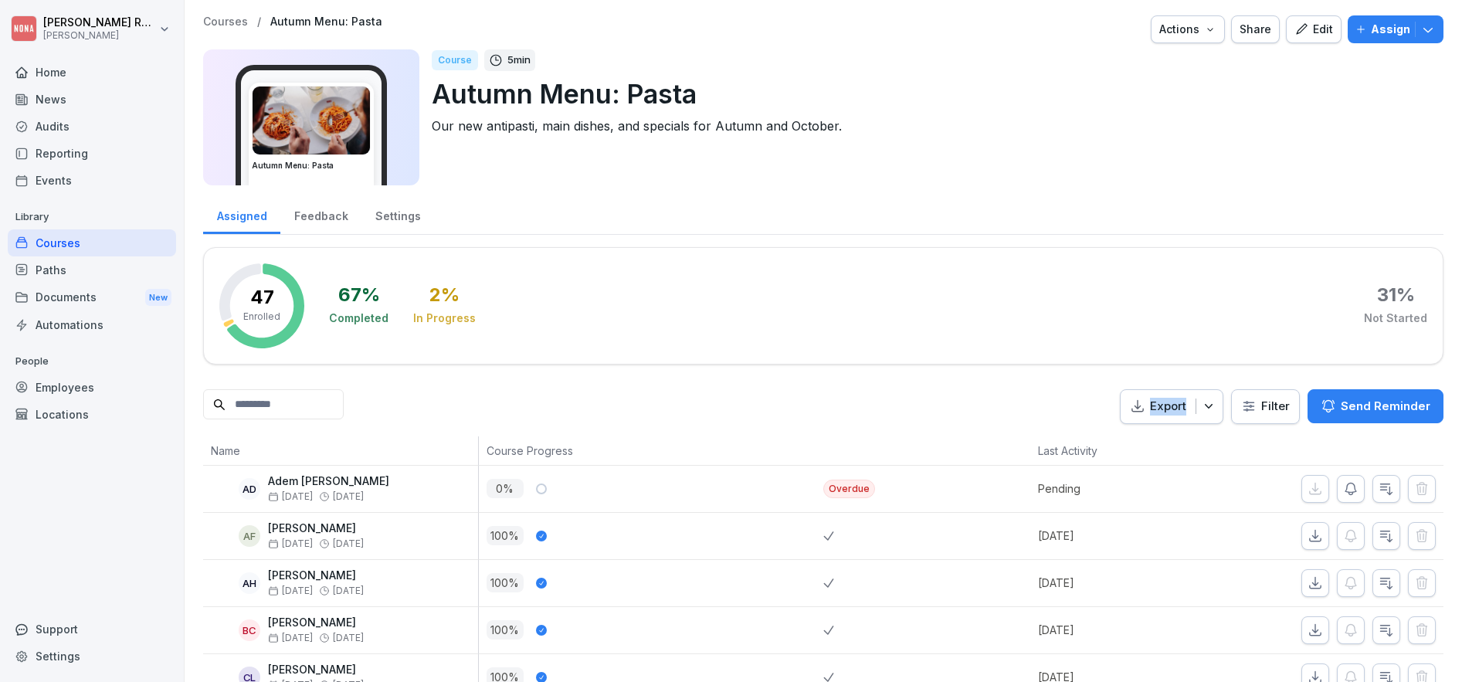
click at [1371, 27] on p "Assign" at bounding box center [1390, 29] width 39 height 17
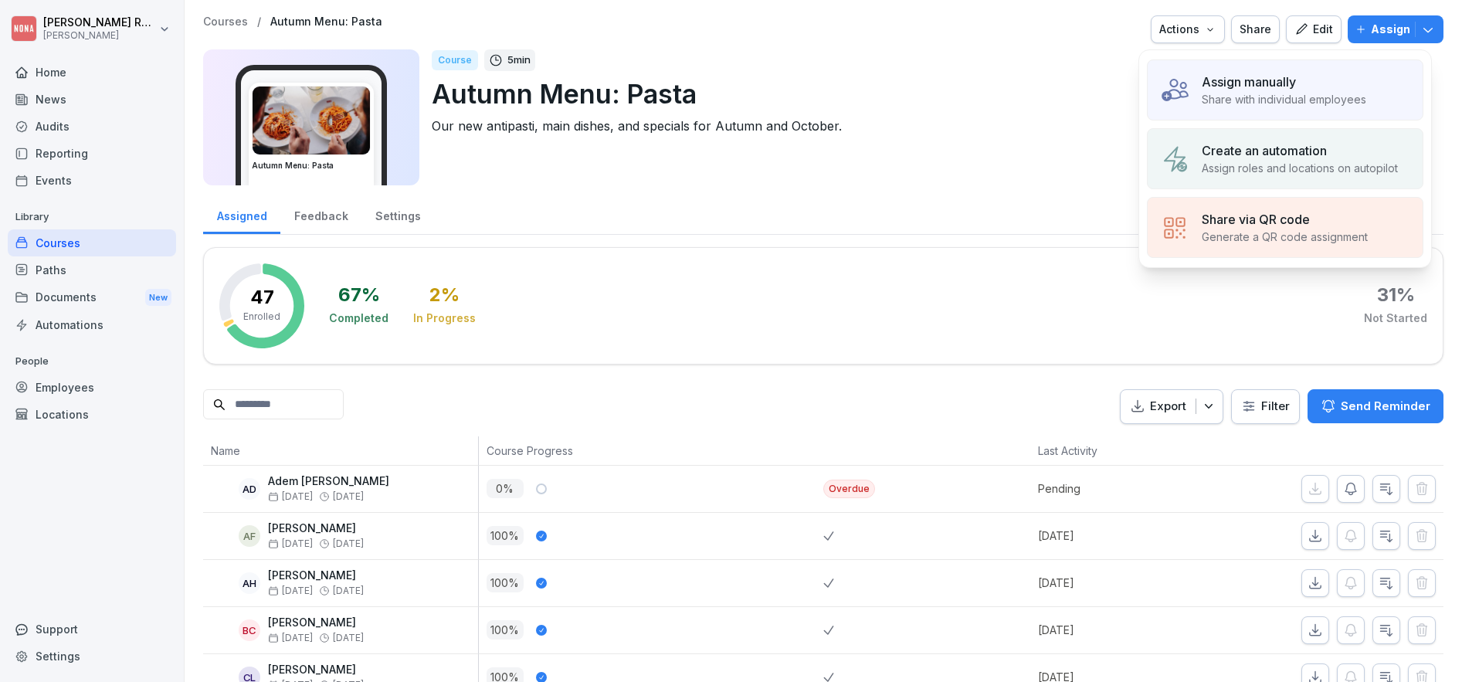
click at [1199, 114] on div "Assign manually Share with individual employees" at bounding box center [1285, 89] width 276 height 61
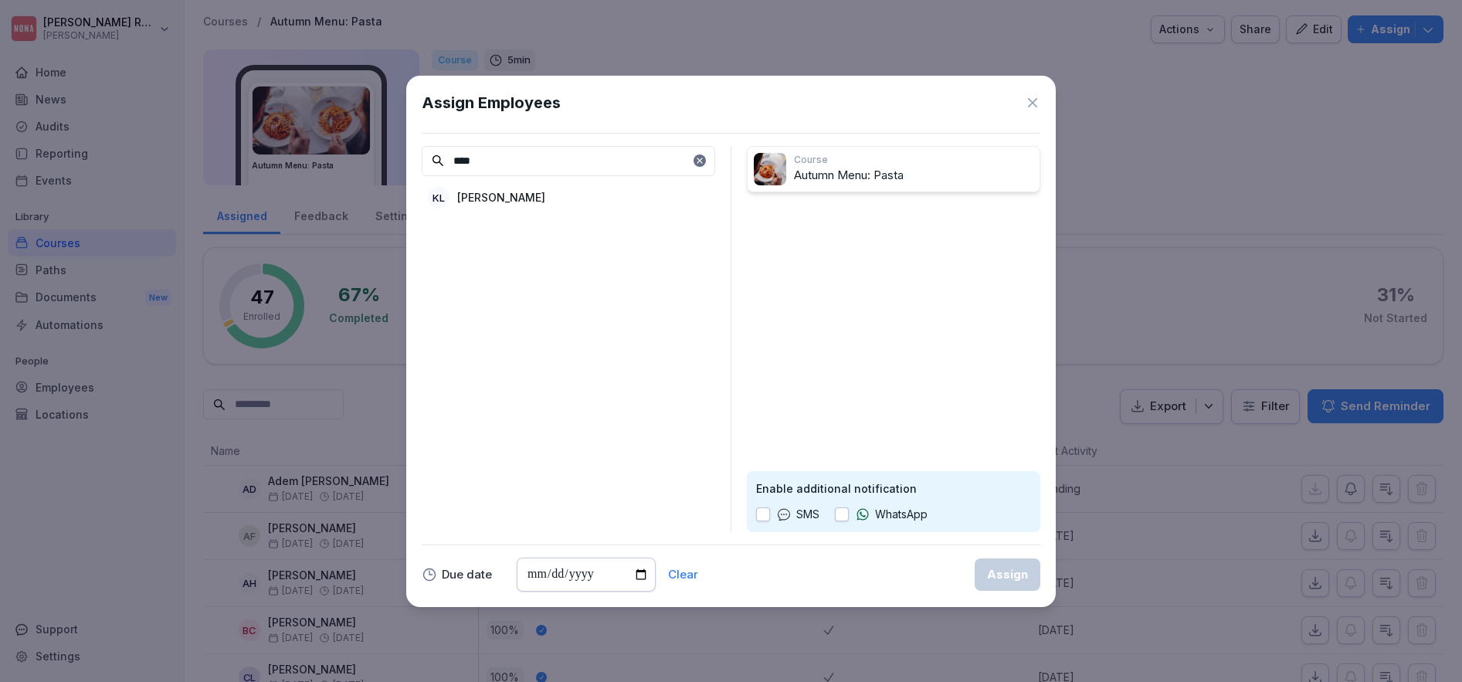
type input "****"
click at [599, 188] on div "KL [PERSON_NAME]" at bounding box center [568, 198] width 293 height 28
click at [839, 529] on div "Enable additional notification SMS WhatsApp" at bounding box center [893, 501] width 293 height 61
click at [844, 515] on button "button" at bounding box center [842, 514] width 14 height 14
click at [1013, 576] on div "Assign" at bounding box center [1007, 574] width 41 height 17
